Goal: Task Accomplishment & Management: Use online tool/utility

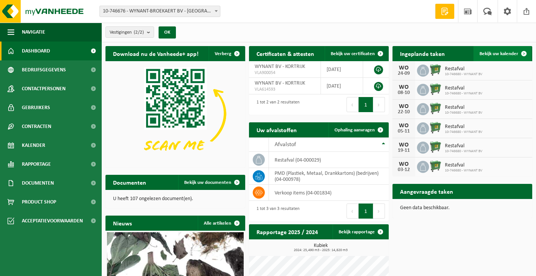
click at [487, 50] on link "Bekijk uw kalender" at bounding box center [503, 53] width 58 height 15
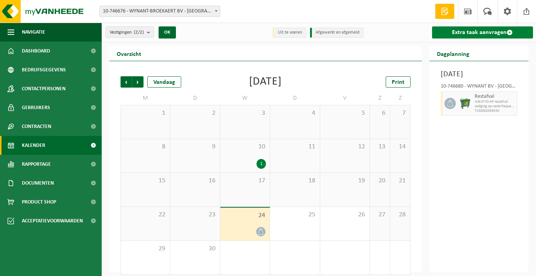
click at [472, 31] on link "Extra taak aanvragen" at bounding box center [482, 32] width 101 height 12
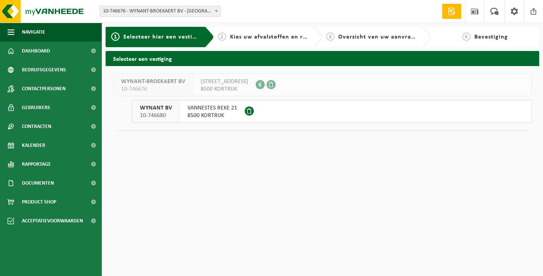
click at [216, 110] on span "VANNESTES REKE 21" at bounding box center [212, 108] width 50 height 8
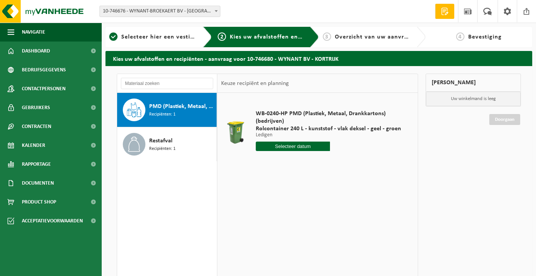
click at [175, 110] on span "PMD (Plastiek, Metaal, Drankkartons) (bedrijven)" at bounding box center [182, 106] width 66 height 9
click at [273, 145] on input "text" at bounding box center [293, 145] width 75 height 9
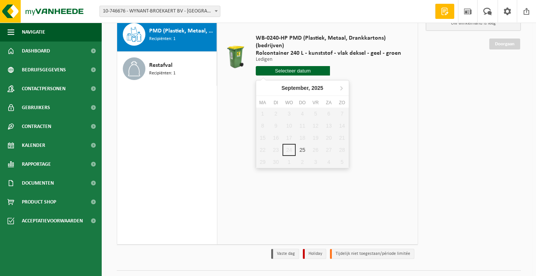
scroll to position [93, 0]
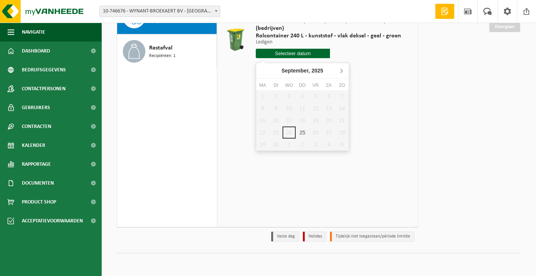
click at [341, 67] on icon at bounding box center [342, 70] width 12 height 12
click at [300, 95] on div "2" at bounding box center [302, 96] width 13 height 12
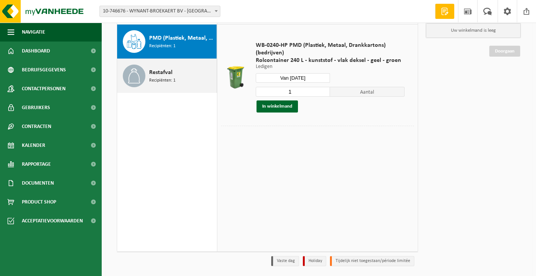
scroll to position [55, 0]
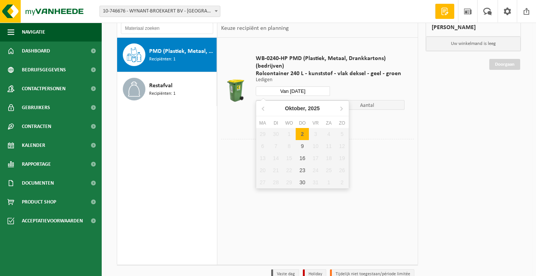
click at [280, 89] on input "Van 2025-10-02" at bounding box center [293, 90] width 75 height 9
click at [302, 144] on div "9" at bounding box center [302, 146] width 13 height 12
type input "Van [DATE]"
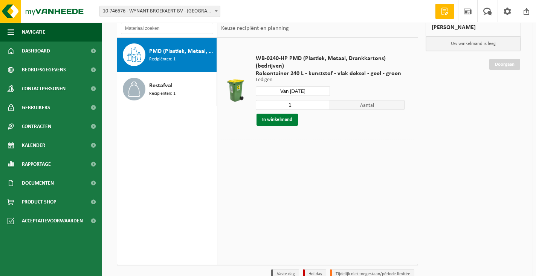
click at [275, 118] on button "In winkelmand" at bounding box center [277, 119] width 41 height 12
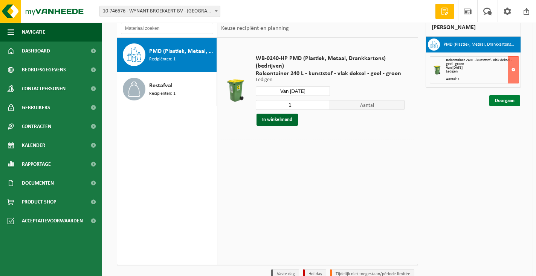
click at [507, 100] on link "Doorgaan" at bounding box center [505, 100] width 31 height 11
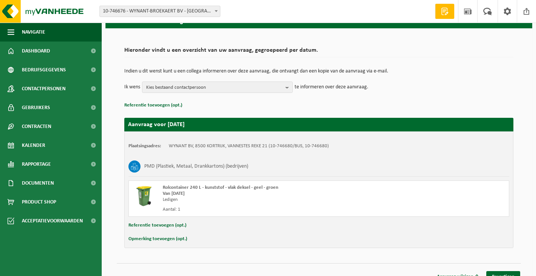
scroll to position [48, 0]
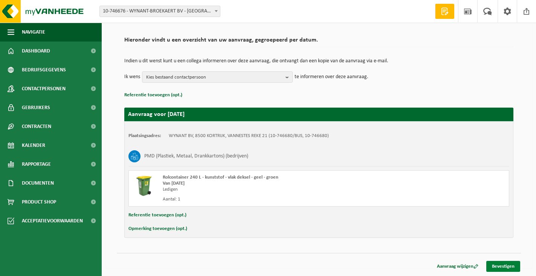
click at [504, 265] on link "Bevestigen" at bounding box center [504, 266] width 34 height 11
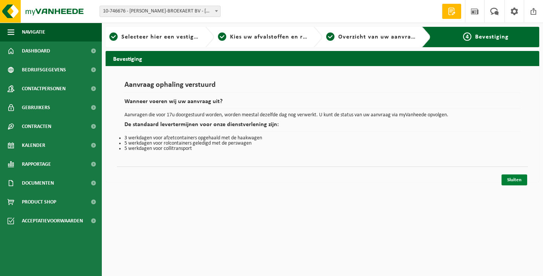
click at [509, 175] on link "Sluiten" at bounding box center [514, 179] width 26 height 11
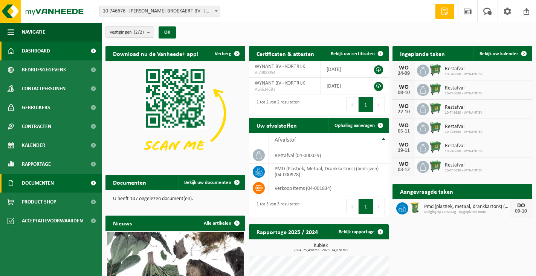
click at [35, 180] on span "Documenten" at bounding box center [38, 182] width 32 height 19
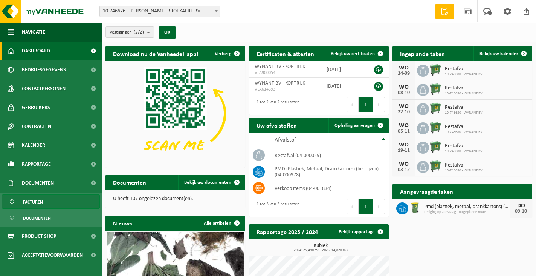
click at [30, 198] on span "Facturen" at bounding box center [33, 202] width 20 height 14
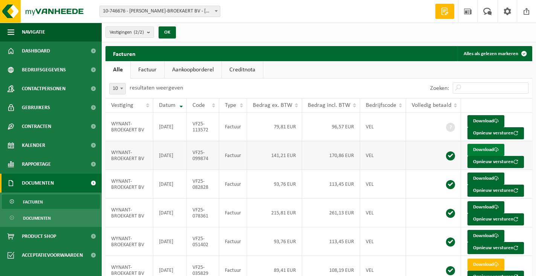
click at [476, 147] on link "Download" at bounding box center [486, 150] width 37 height 12
click at [529, 11] on span at bounding box center [526, 11] width 11 height 22
